Goal: Information Seeking & Learning: Learn about a topic

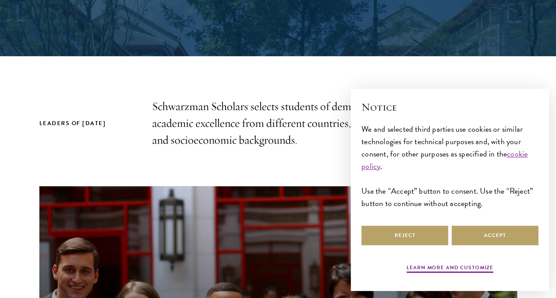
scroll to position [219, 0]
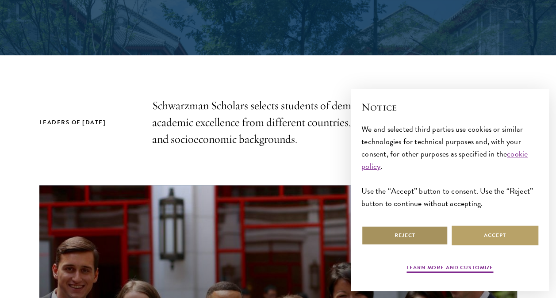
click at [430, 244] on button "Reject" at bounding box center [404, 236] width 87 height 20
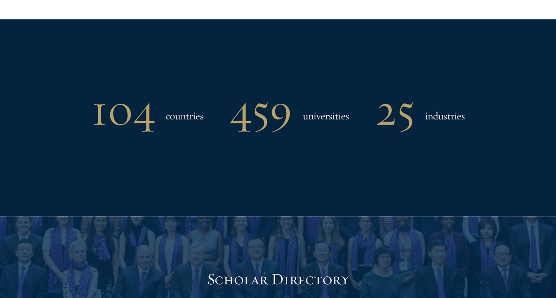
click at [448, 161] on div "104 countries 459 universities 25 industries" at bounding box center [278, 117] width 503 height 197
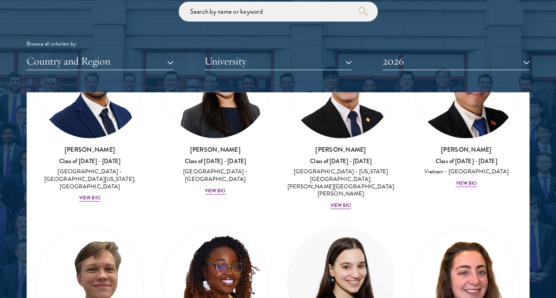
scroll to position [4648, 0]
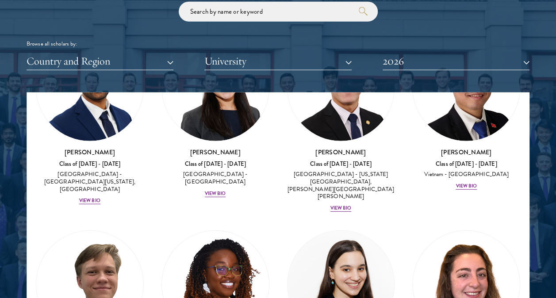
drag, startPoint x: 410, startPoint y: 147, endPoint x: 33, endPoint y: 175, distance: 378.0
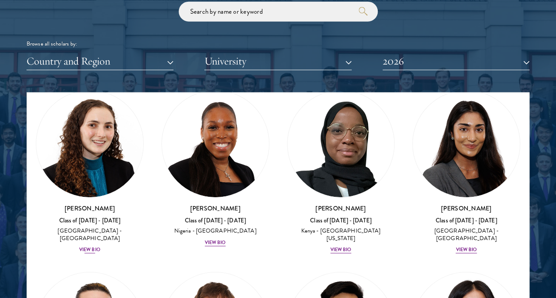
scroll to position [4974, 0]
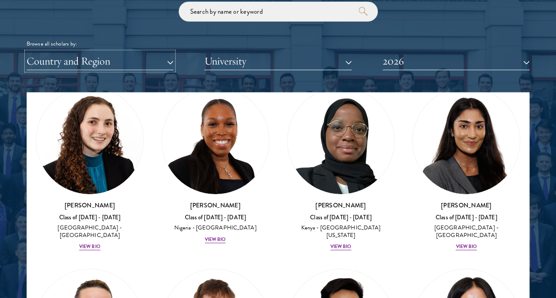
click at [130, 61] on button "Country and Region" at bounding box center [100, 61] width 147 height 18
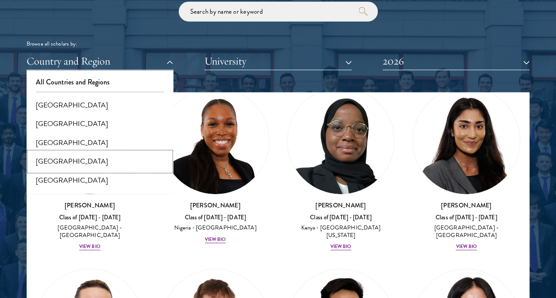
click at [111, 154] on button "[GEOGRAPHIC_DATA]" at bounding box center [100, 161] width 142 height 19
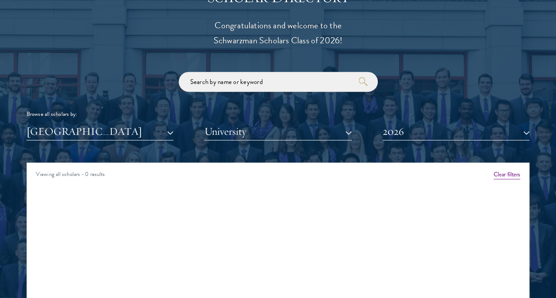
scroll to position [991, 0]
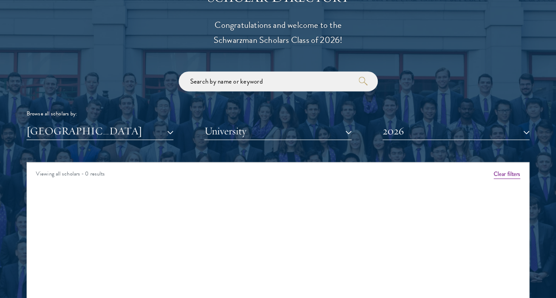
drag, startPoint x: 111, startPoint y: 154, endPoint x: 308, endPoint y: 152, distance: 196.5
click at [308, 152] on div "Scholar Directory Congratulations and welcome to the Schwarzman Scholars Class …" at bounding box center [278, 207] width 503 height 441
click at [404, 122] on button "2026" at bounding box center [456, 131] width 147 height 18
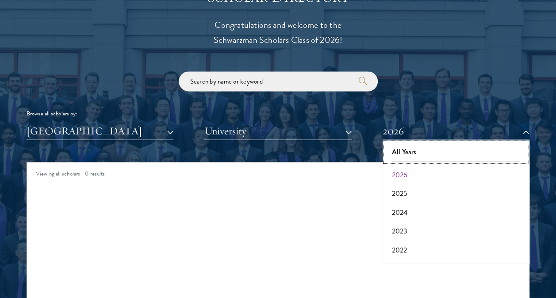
click at [407, 144] on button "All Years" at bounding box center [456, 152] width 142 height 19
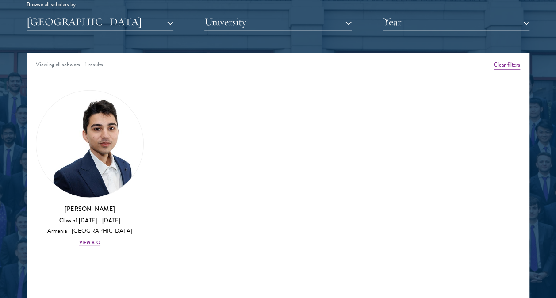
scroll to position [1101, 0]
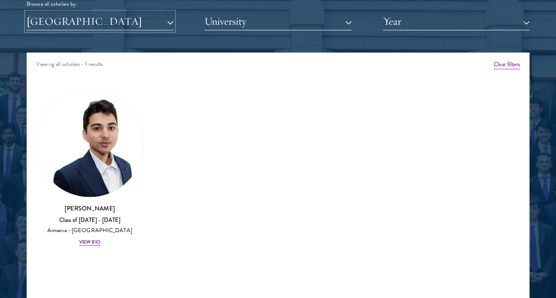
click at [125, 22] on button "[GEOGRAPHIC_DATA]" at bounding box center [100, 21] width 147 height 18
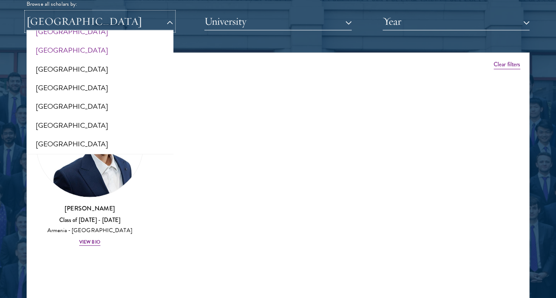
scroll to position [72, 0]
click at [122, 106] on button "[GEOGRAPHIC_DATA]" at bounding box center [100, 106] width 142 height 19
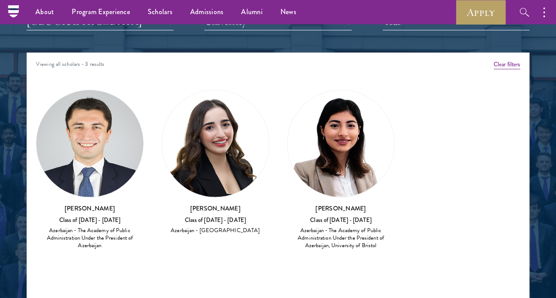
scroll to position [1099, 0]
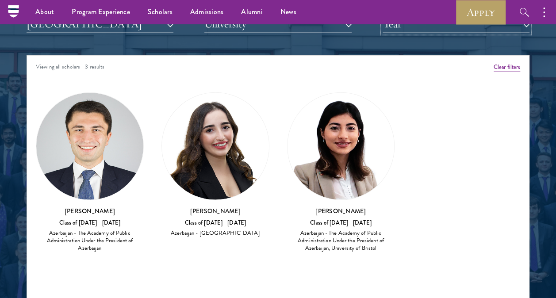
click at [423, 29] on button "Year" at bounding box center [456, 24] width 147 height 18
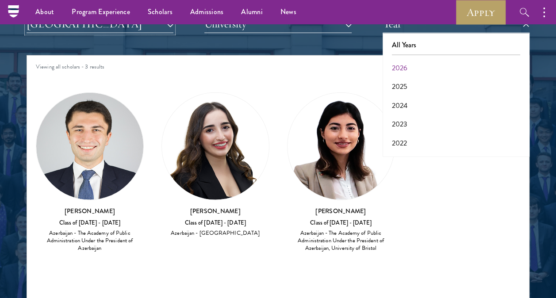
click at [151, 27] on button "[GEOGRAPHIC_DATA]" at bounding box center [100, 24] width 147 height 18
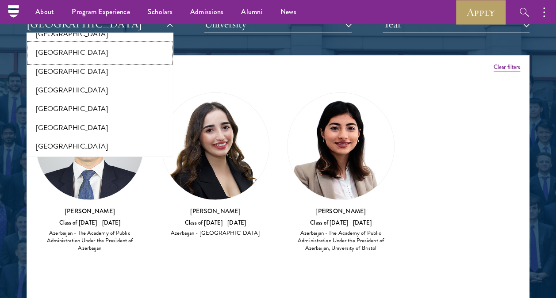
click at [85, 56] on button "[GEOGRAPHIC_DATA]" at bounding box center [100, 52] width 142 height 19
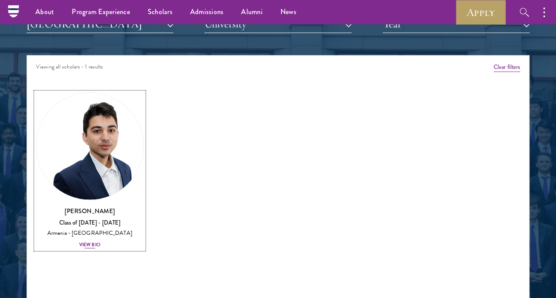
click at [87, 169] on img at bounding box center [89, 146] width 107 height 107
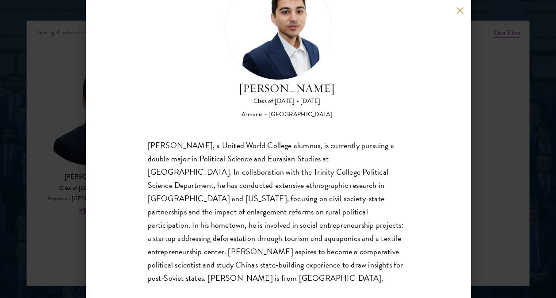
scroll to position [1136, 0]
click at [473, 12] on div "[PERSON_NAME] Class of [DATE] - [DATE] [GEOGRAPHIC_DATA] - [GEOGRAPHIC_DATA] [P…" at bounding box center [278, 149] width 556 height 298
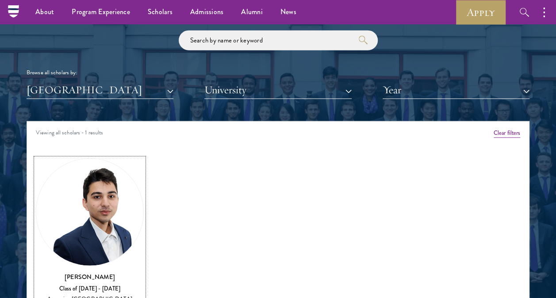
scroll to position [1032, 0]
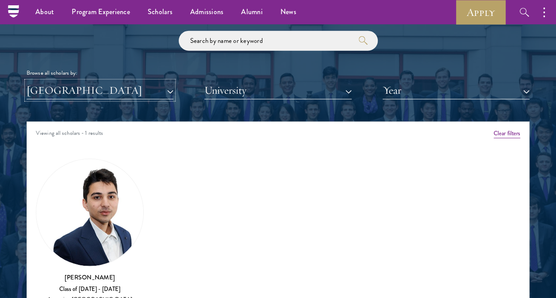
click at [77, 92] on button "[GEOGRAPHIC_DATA]" at bounding box center [100, 90] width 147 height 18
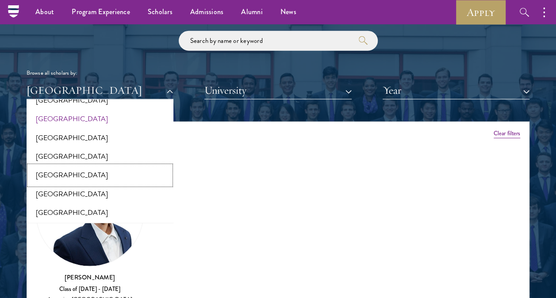
click at [85, 172] on button "[GEOGRAPHIC_DATA]" at bounding box center [100, 175] width 142 height 19
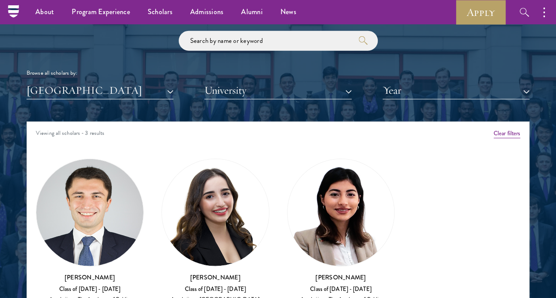
click at [108, 212] on img at bounding box center [89, 212] width 107 height 107
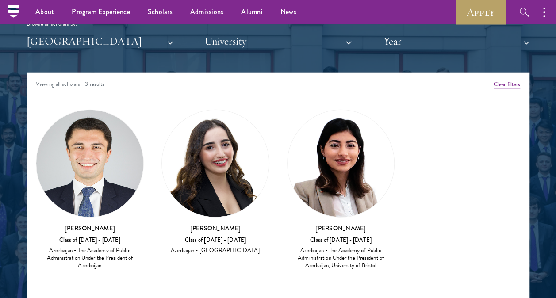
scroll to position [1072, 0]
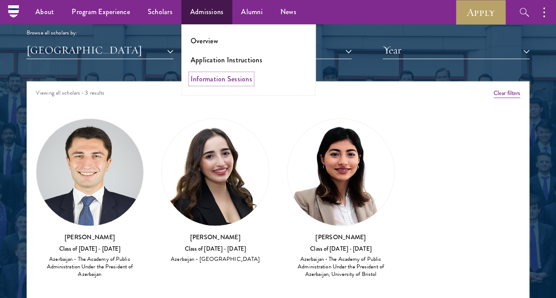
click at [225, 79] on link "Information Sessions" at bounding box center [221, 79] width 61 height 10
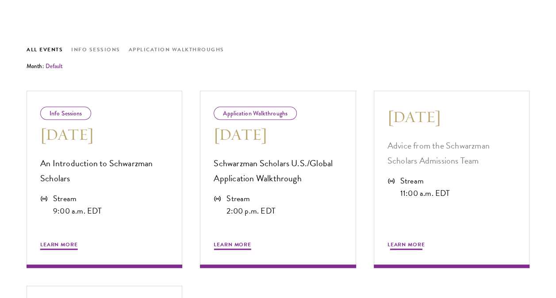
scroll to position [447, 0]
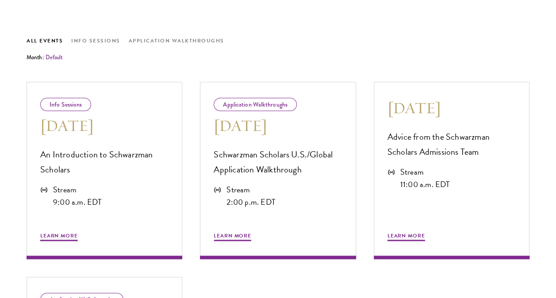
click at [340, 50] on div "All Events Info Sessions Application Walkthroughs Month: Default All August Sep…" at bounding box center [278, 49] width 503 height 26
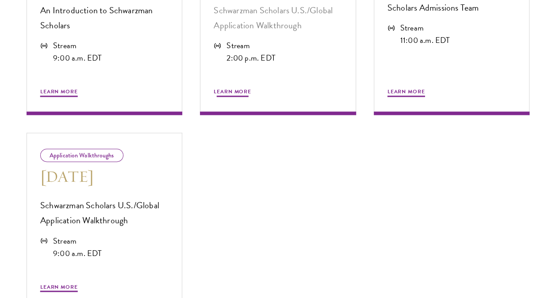
scroll to position [592, 0]
